Goal: Ask a question

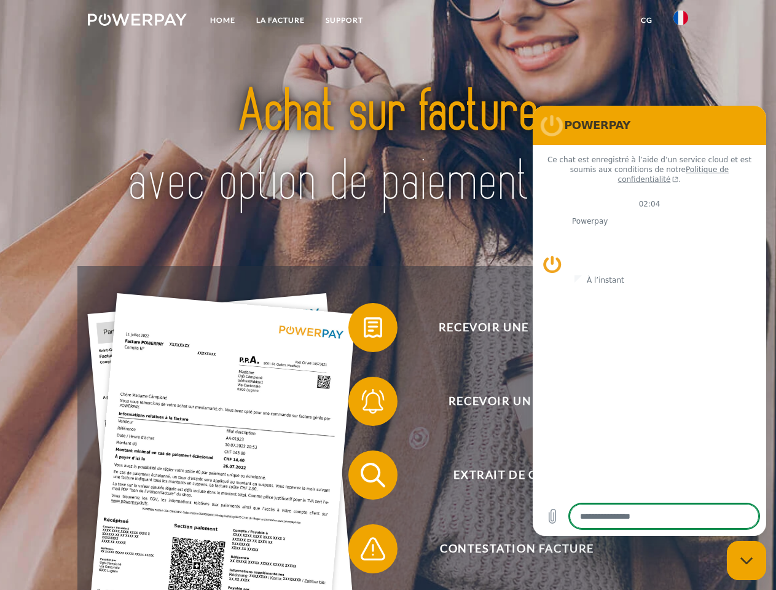
click at [137, 22] on img at bounding box center [137, 20] width 99 height 12
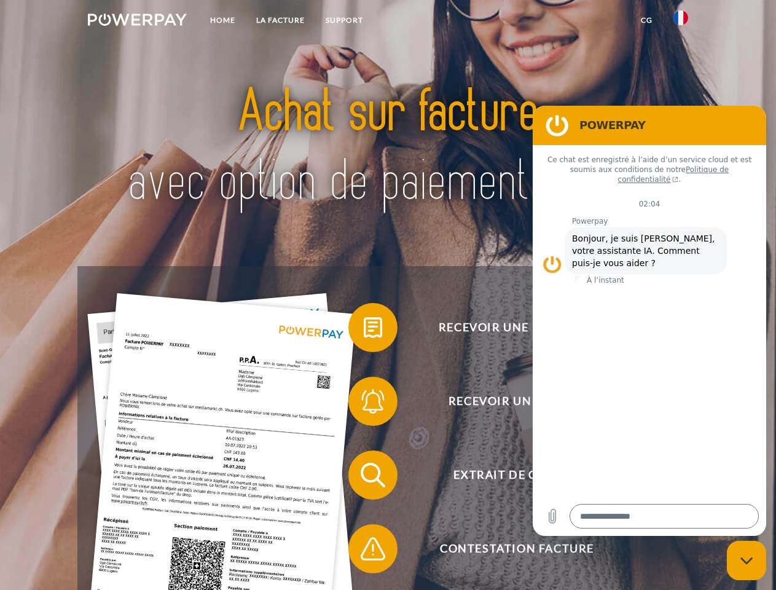
click at [681, 22] on img at bounding box center [681, 17] width 15 height 15
click at [647, 20] on link "CG" at bounding box center [647, 20] width 33 height 22
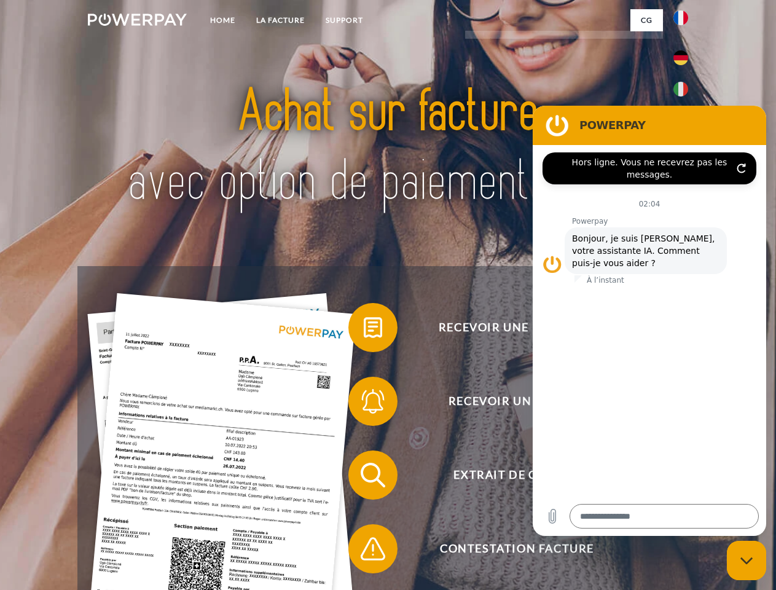
click at [364, 330] on span at bounding box center [354, 327] width 61 height 61
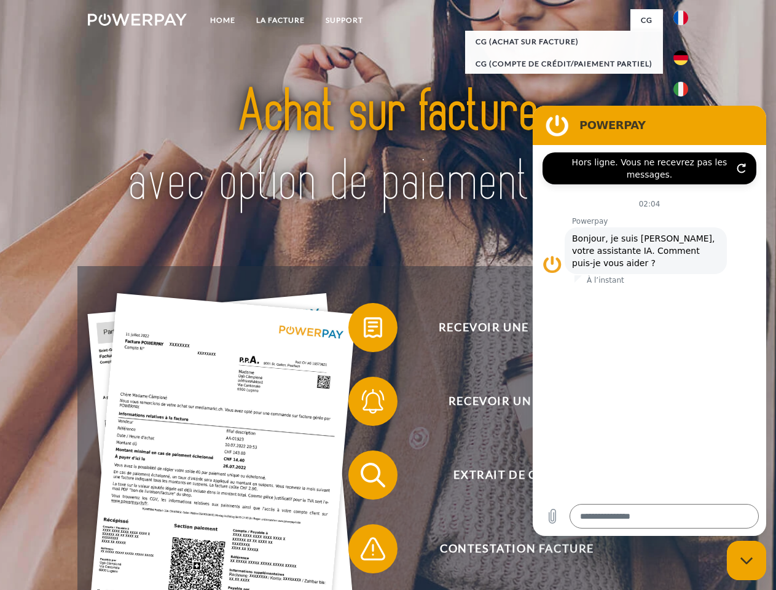
click at [364, 404] on div "Recevoir une facture ? Recevoir un rappel? Extrait de compte retour" at bounding box center [387, 512] width 621 height 492
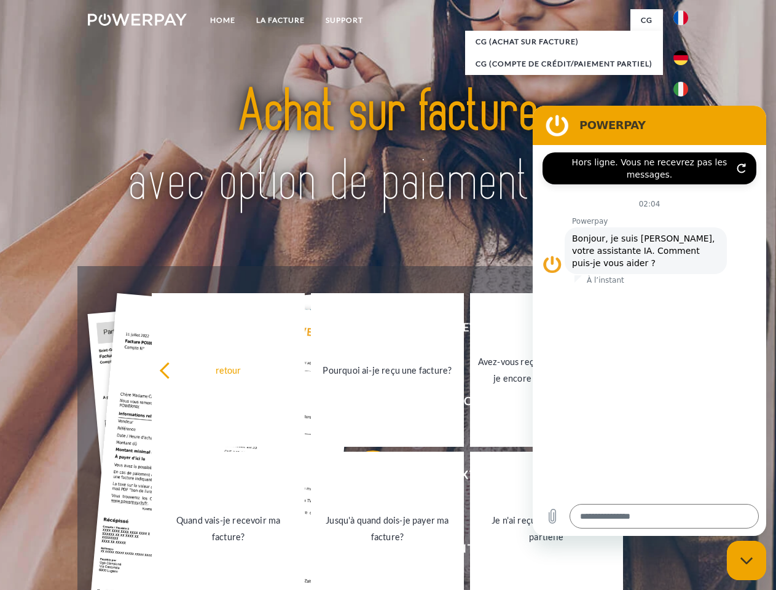
click at [364, 478] on link "Jusqu'à quand dois-je payer ma facture?" at bounding box center [387, 529] width 153 height 154
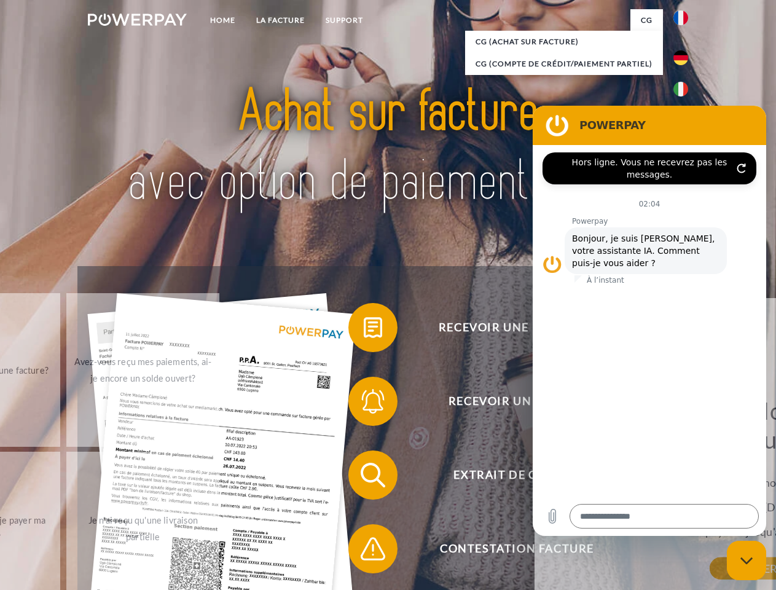
click at [535, 551] on div "retour Pourquoi ai-je reçu une facture? POWERPAY est le prestataire de facturat…" at bounding box center [766, 467] width 463 height 338
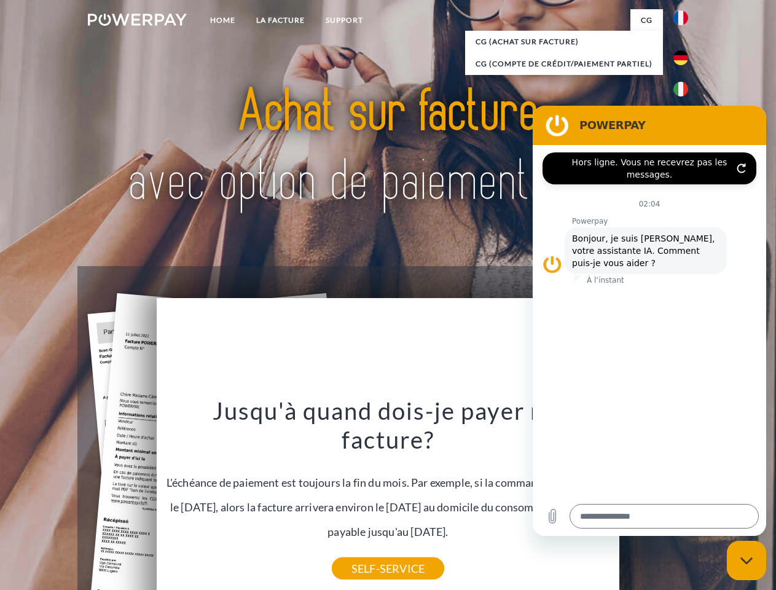
click at [747, 561] on icon "Fermer la fenêtre de messagerie" at bounding box center [747, 561] width 13 height 8
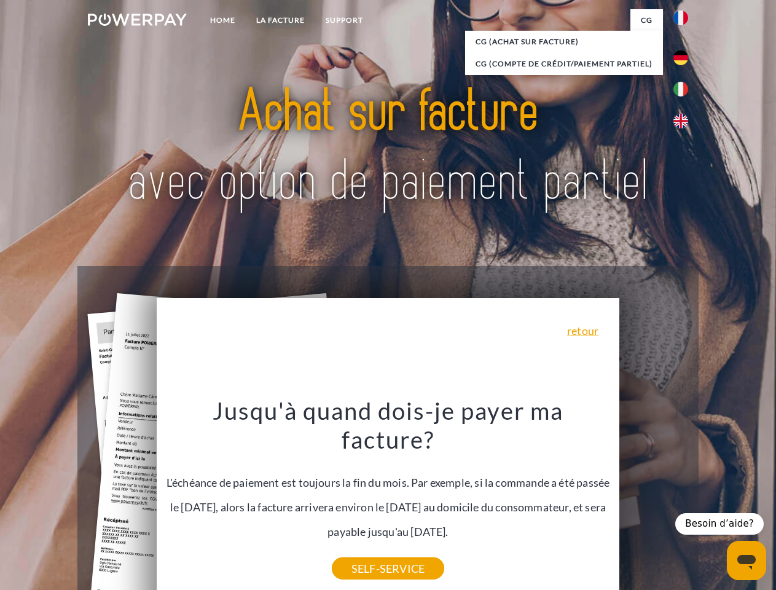
type textarea "*"
